Goal: Check status: Check status

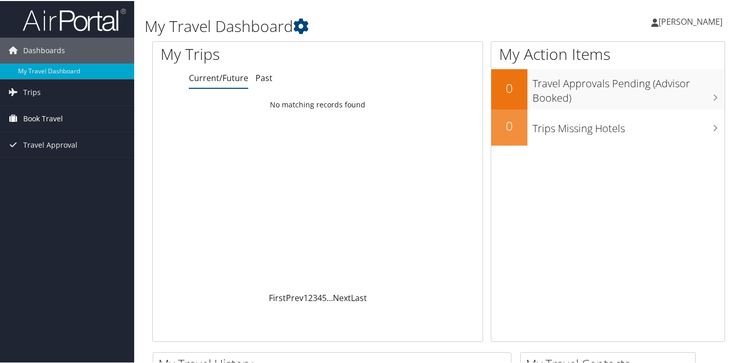
click at [34, 115] on span "Book Travel" at bounding box center [43, 118] width 40 height 26
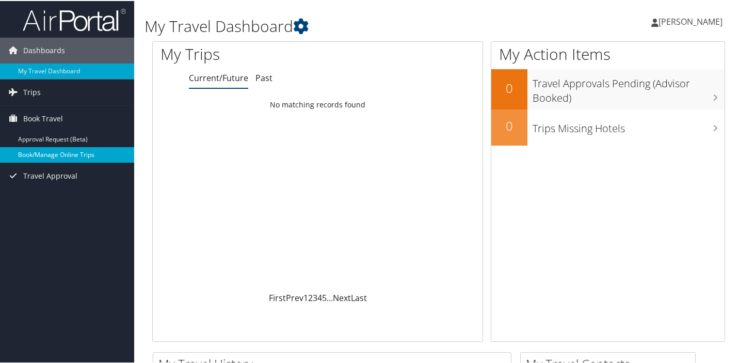
click at [65, 150] on link "Book/Manage Online Trips" at bounding box center [67, 153] width 134 height 15
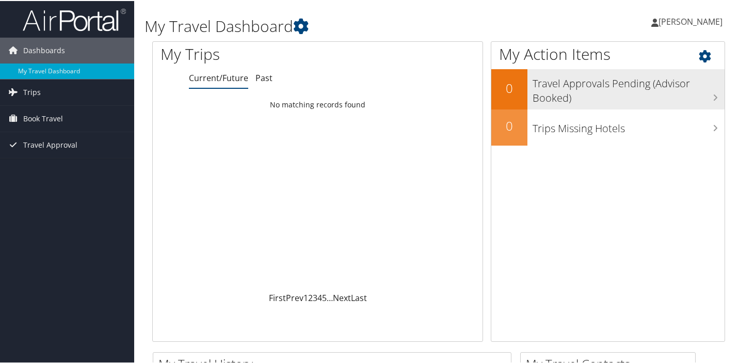
click at [566, 89] on h3 "Travel Approvals Pending (Advisor Booked)" at bounding box center [629, 87] width 192 height 34
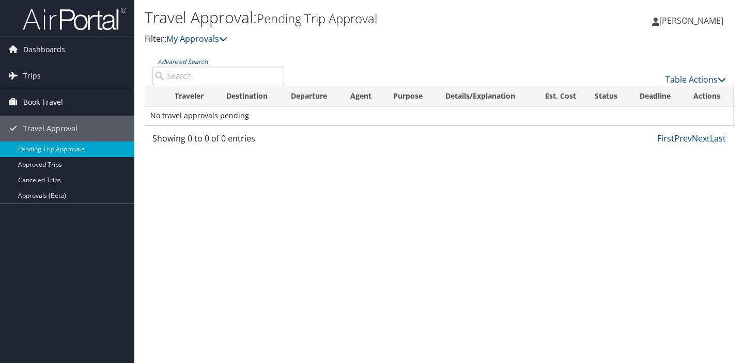
click at [52, 101] on span "Book Travel" at bounding box center [43, 102] width 40 height 26
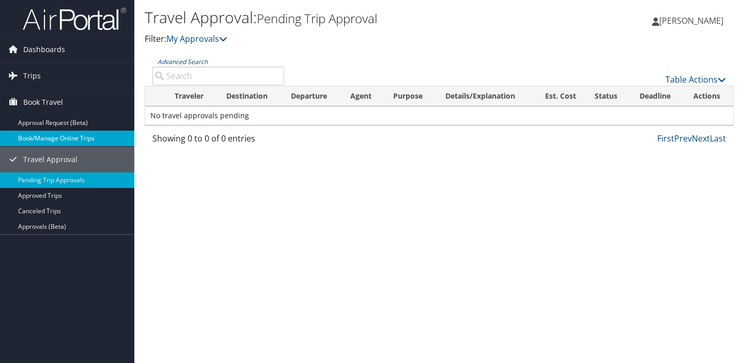
click at [54, 139] on link "Book/Manage Online Trips" at bounding box center [67, 138] width 134 height 15
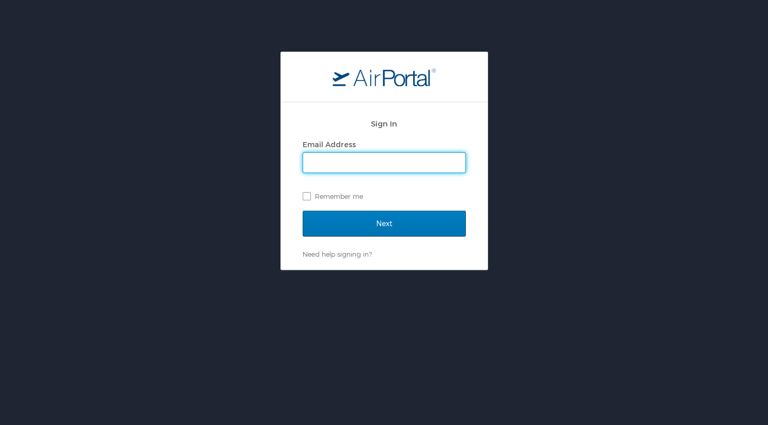
type input "[EMAIL_ADDRESS][DOMAIN_NAME]"
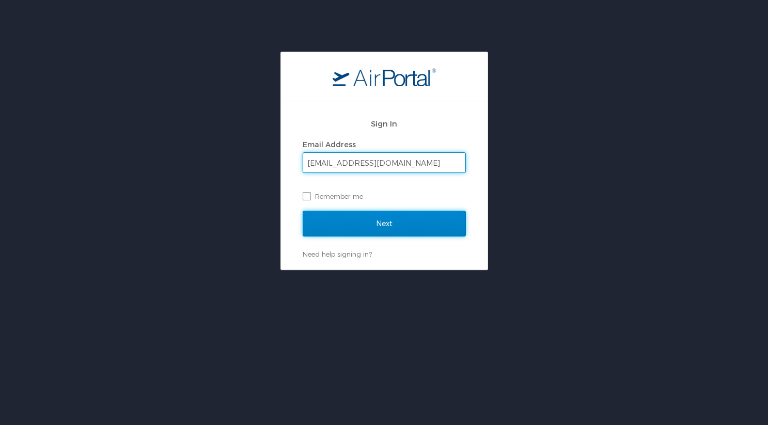
click at [381, 228] on input "Next" at bounding box center [384, 224] width 163 height 26
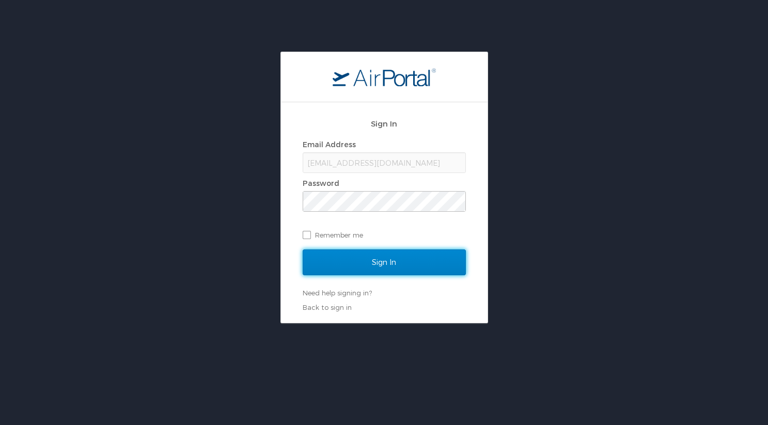
click at [374, 260] on input "Sign In" at bounding box center [384, 262] width 163 height 26
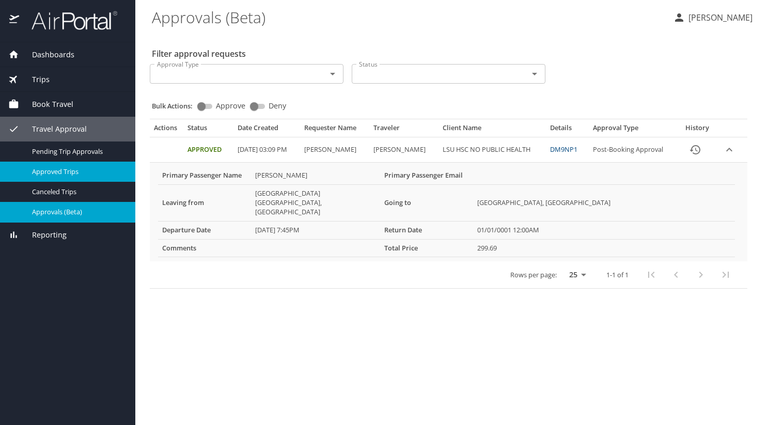
click at [70, 170] on span "Approved Trips" at bounding box center [77, 172] width 91 height 10
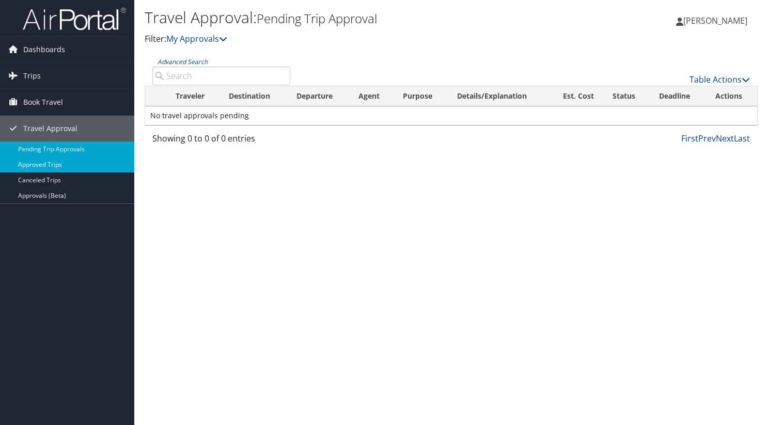
click at [44, 164] on link "Approved Trips" at bounding box center [67, 164] width 134 height 15
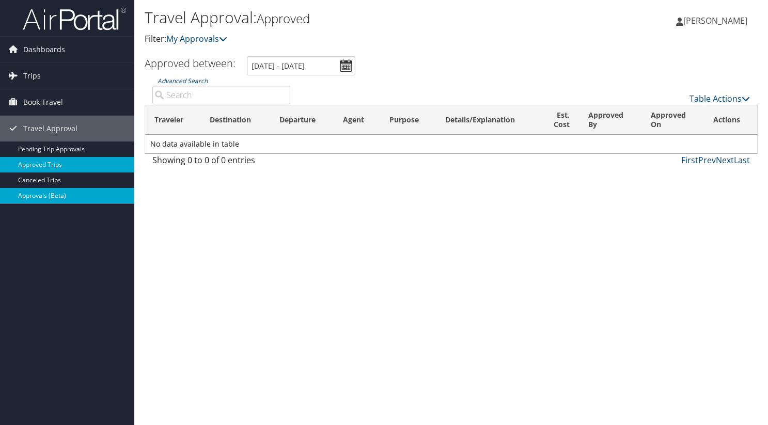
click at [38, 193] on link "Approvals (Beta)" at bounding box center [67, 195] width 134 height 15
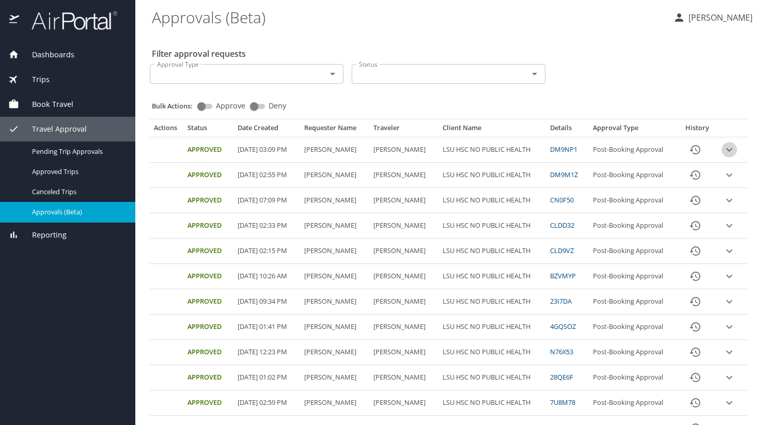
click at [732, 150] on icon "expand row" at bounding box center [729, 150] width 12 height 12
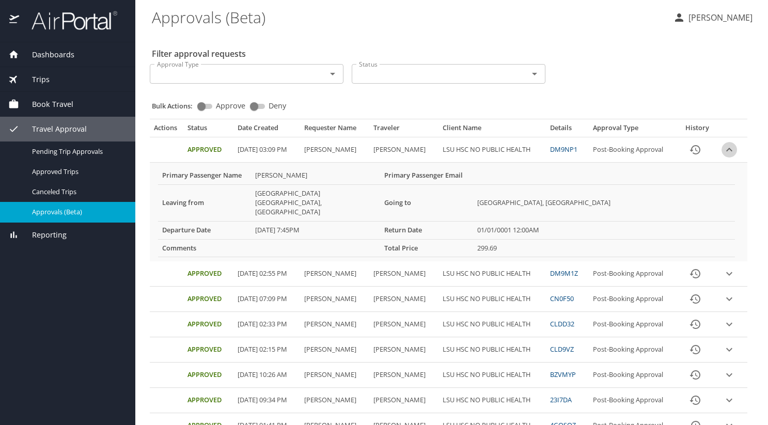
click at [732, 150] on icon "expand row" at bounding box center [729, 150] width 12 height 12
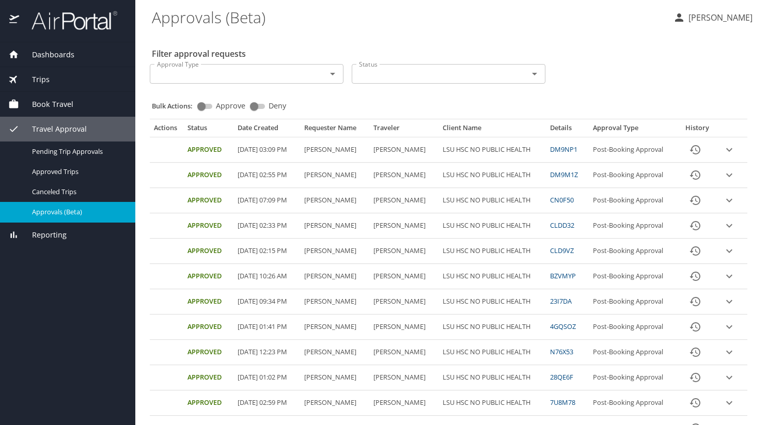
click at [572, 149] on link "DM9NP1" at bounding box center [563, 149] width 27 height 9
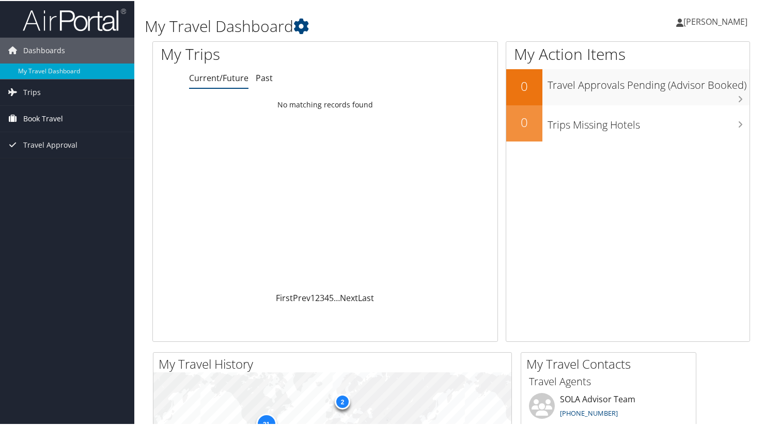
click at [43, 120] on span "Book Travel" at bounding box center [43, 118] width 40 height 26
click at [48, 117] on span "Book Travel" at bounding box center [43, 118] width 40 height 26
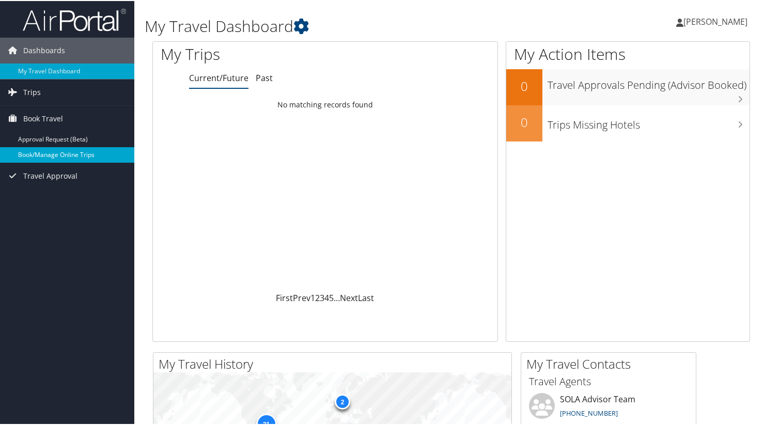
click at [51, 152] on link "Book/Manage Online Trips" at bounding box center [67, 153] width 134 height 15
